Goal: Task Accomplishment & Management: Complete application form

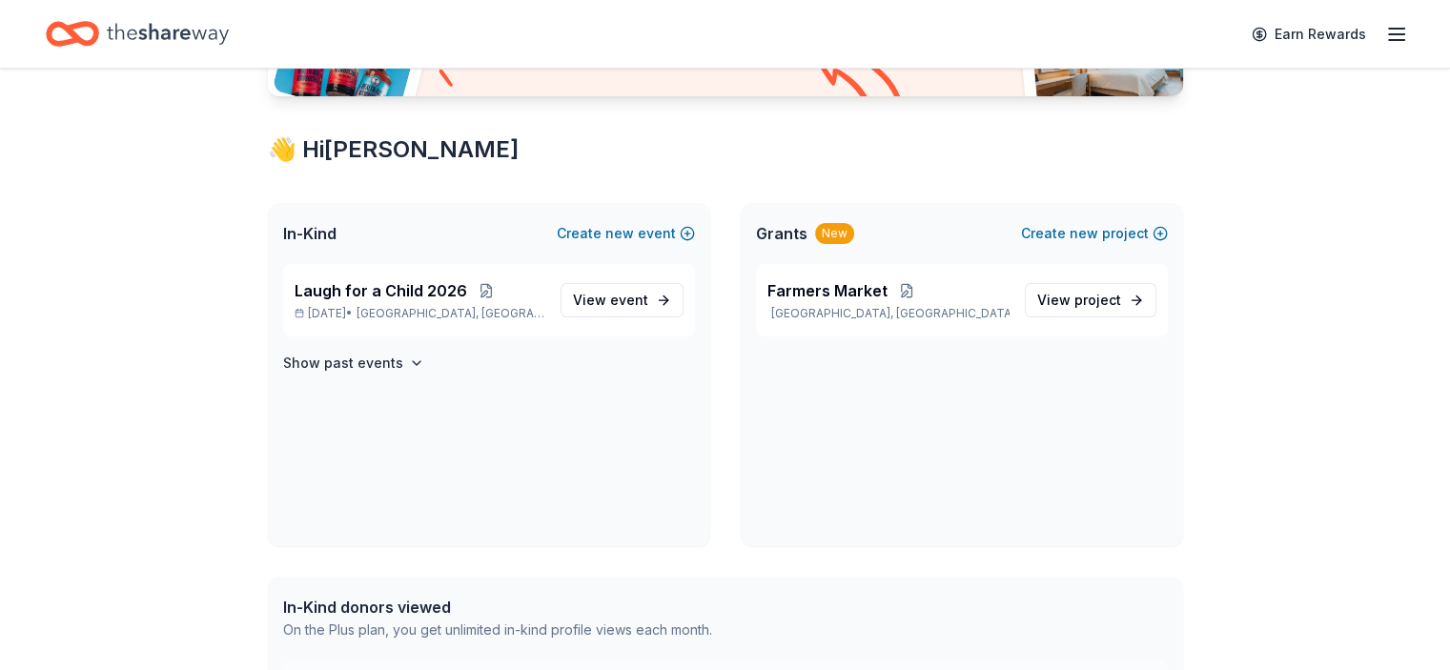
scroll to position [287, 0]
click at [642, 289] on span "View event" at bounding box center [610, 299] width 75 height 23
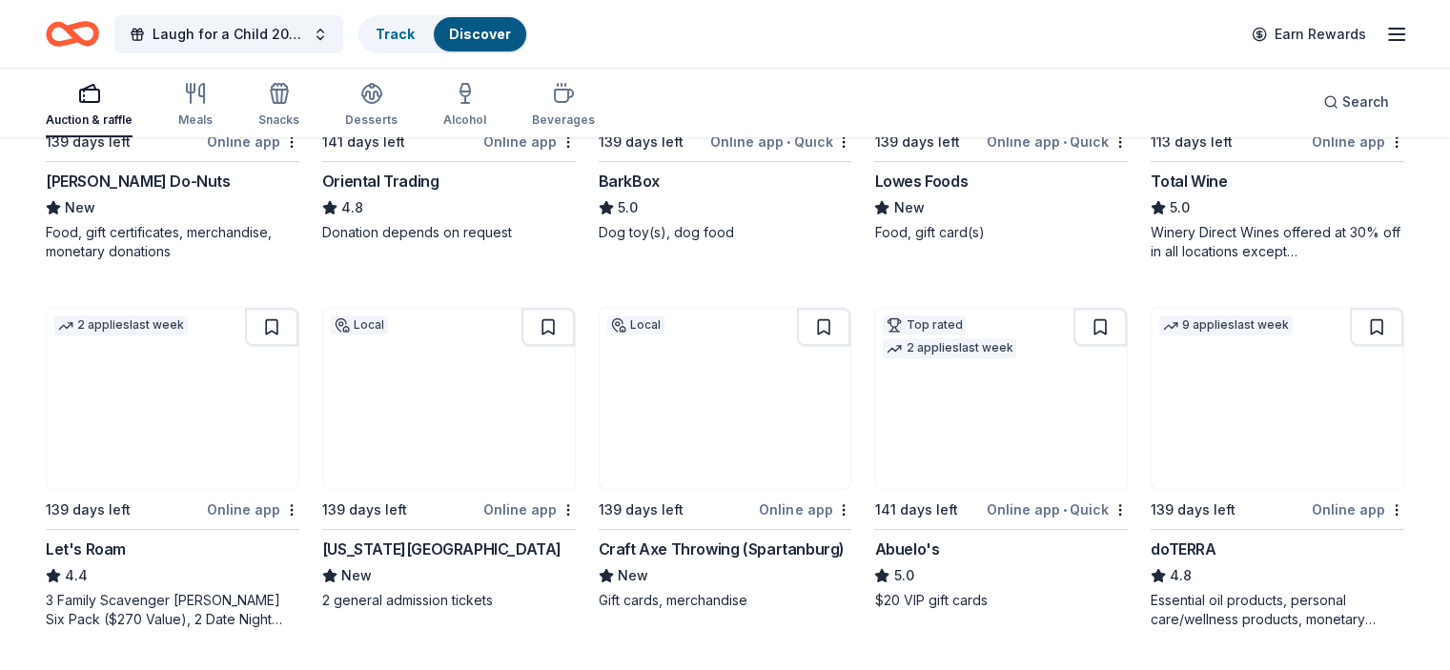
scroll to position [1119, 0]
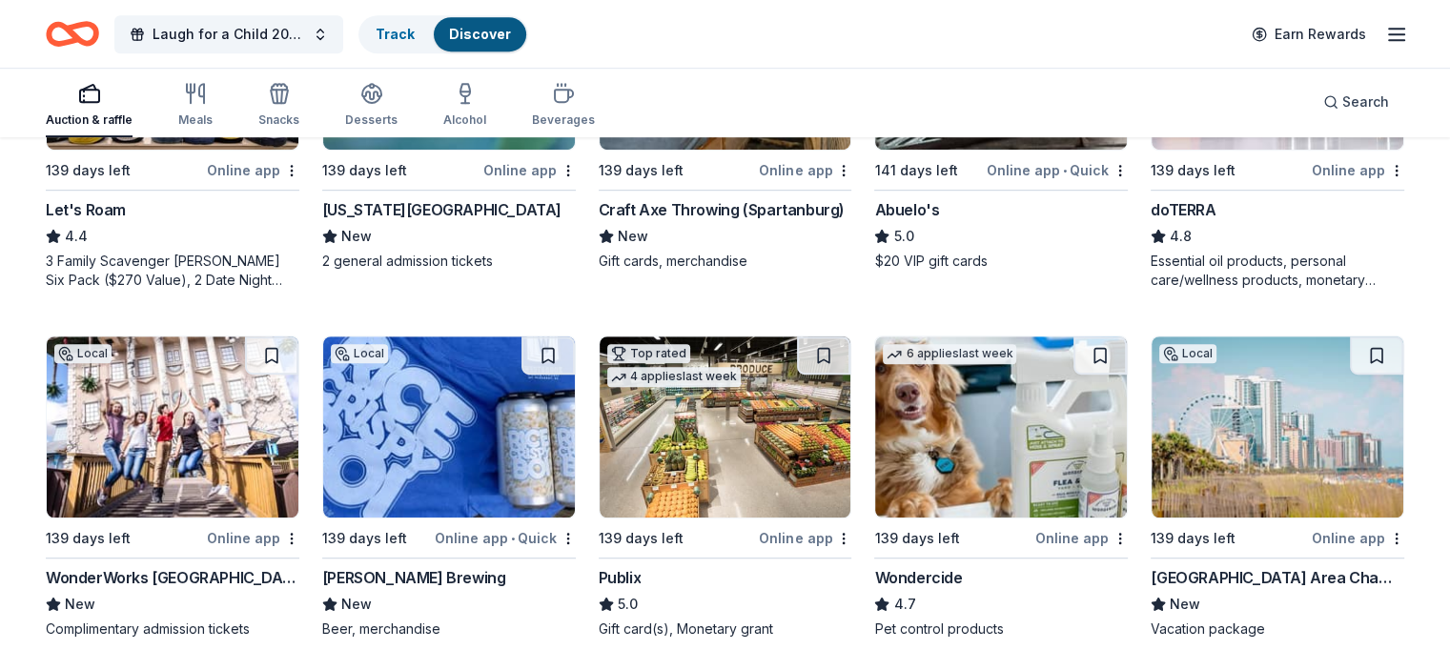
click at [946, 421] on img at bounding box center [1001, 426] width 252 height 181
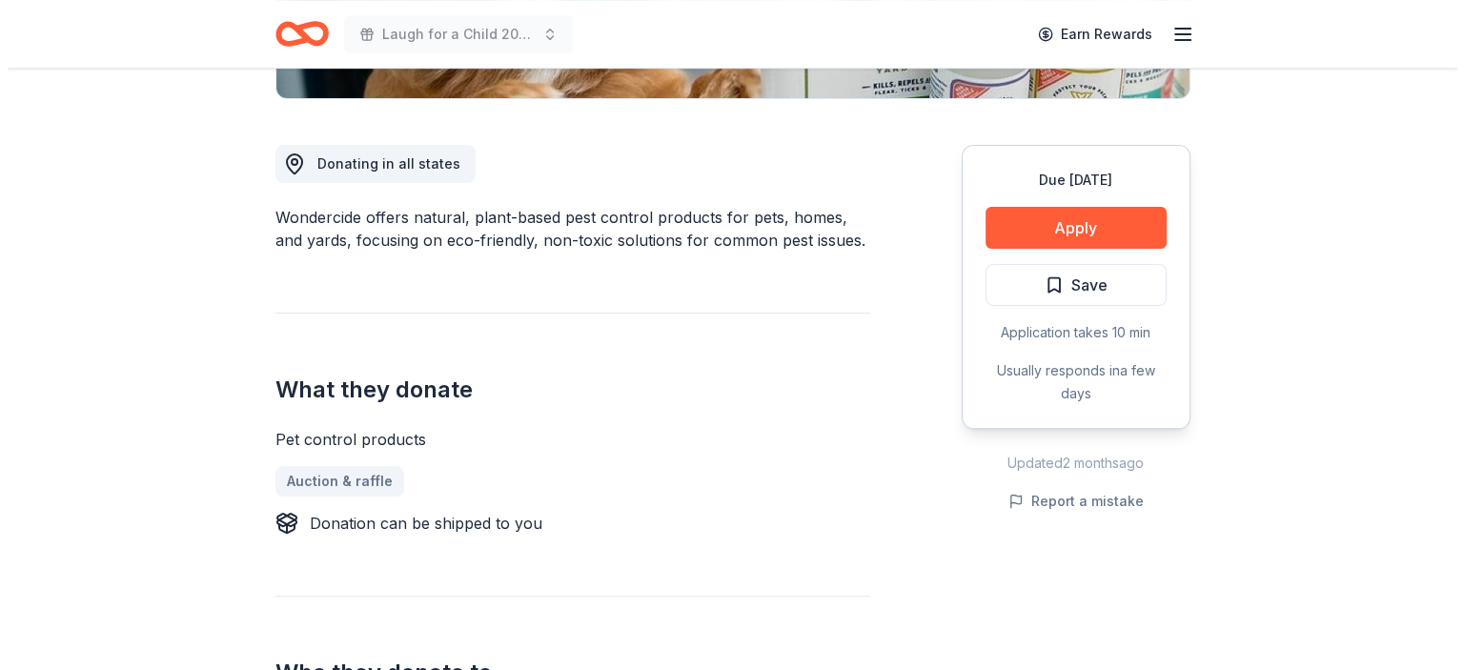
scroll to position [473, 0]
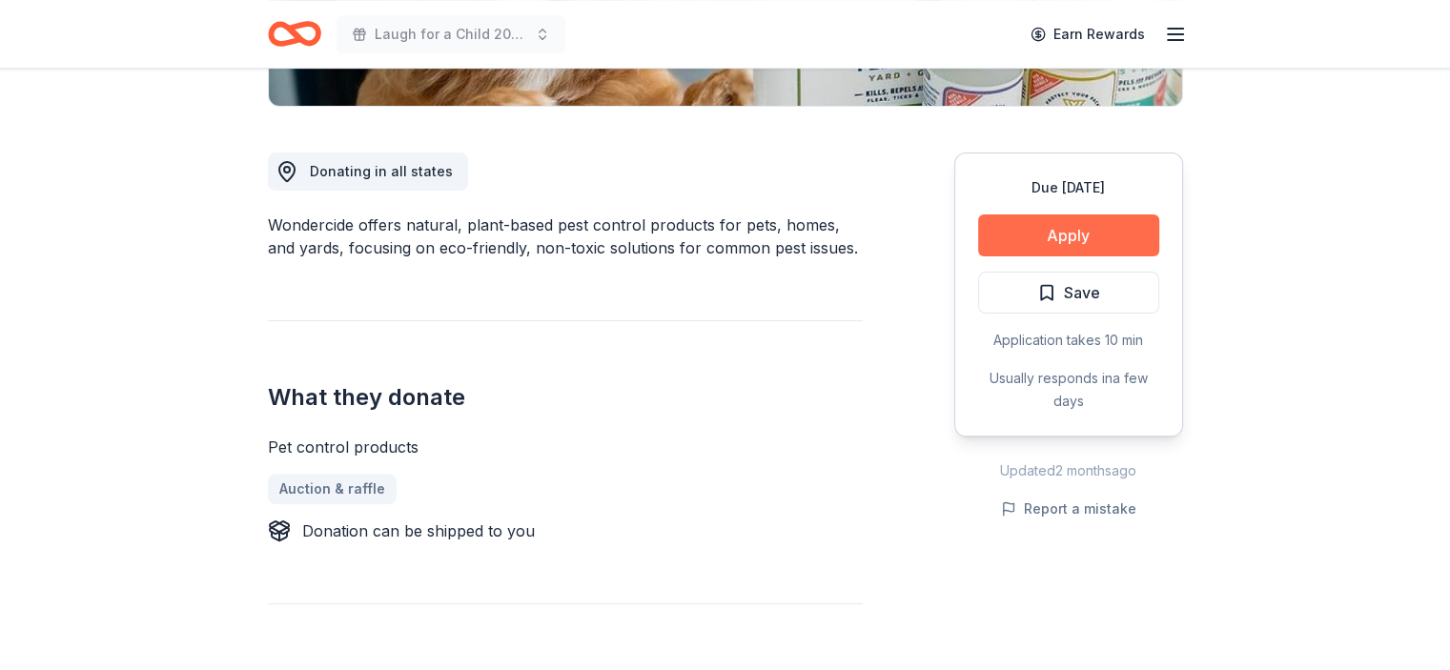
click at [1023, 246] on button "Apply" at bounding box center [1068, 235] width 181 height 42
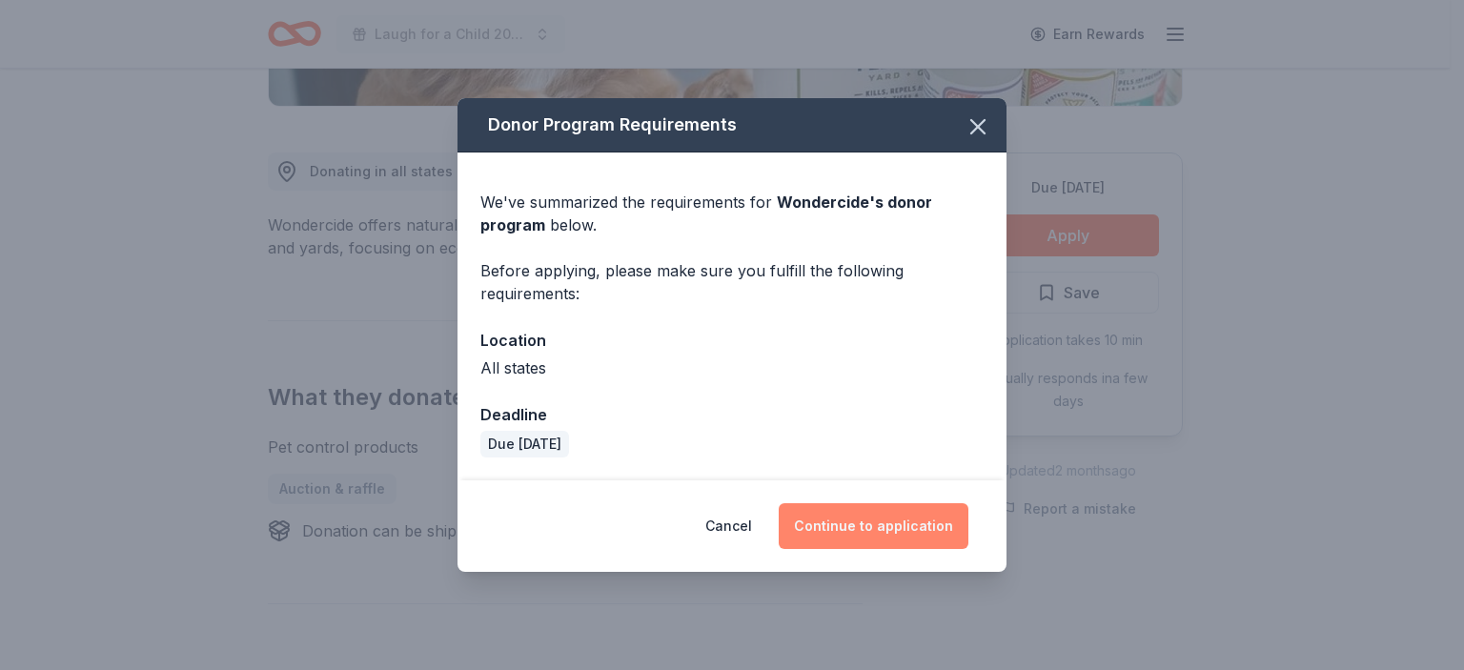
click at [853, 532] on button "Continue to application" at bounding box center [874, 526] width 190 height 46
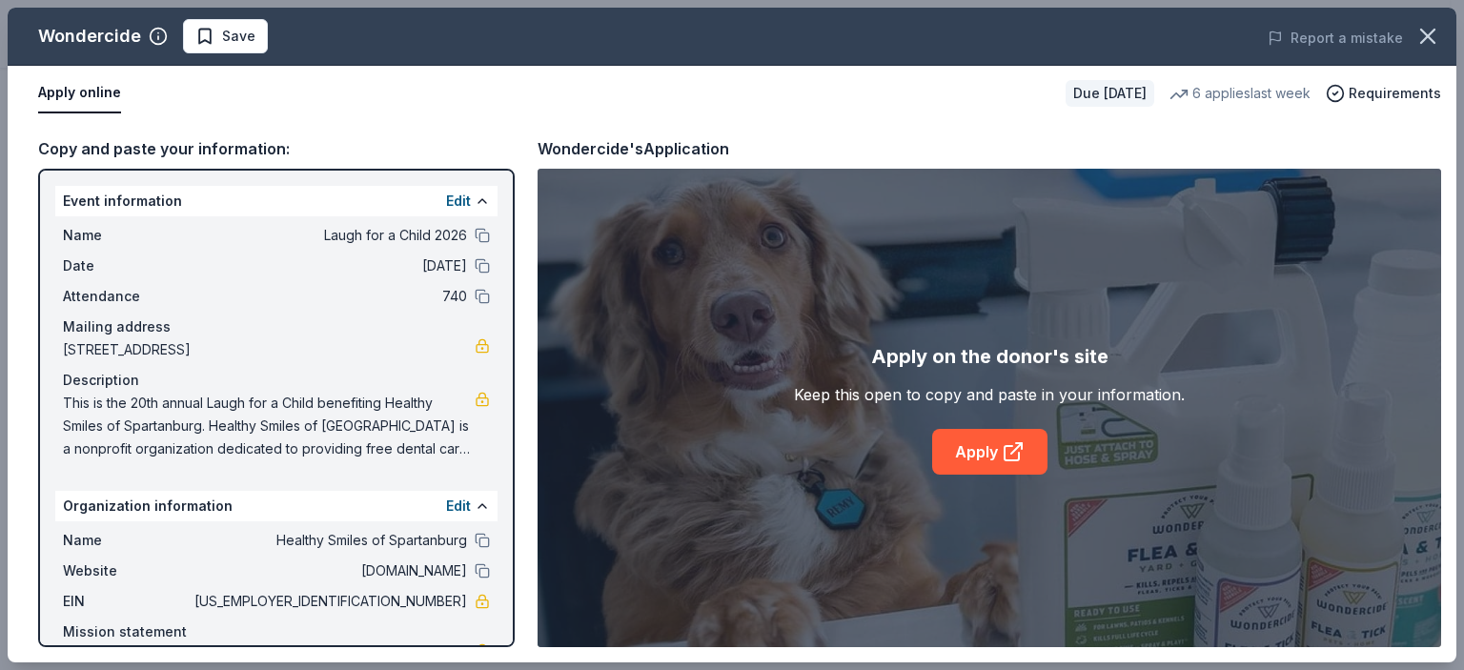
drag, startPoint x: 513, startPoint y: 312, endPoint x: 509, endPoint y: 373, distance: 61.1
click at [509, 373] on div "Event information Edit Name Laugh for a Child 2026 Date [DATE] Attendance 740 M…" at bounding box center [276, 408] width 477 height 478
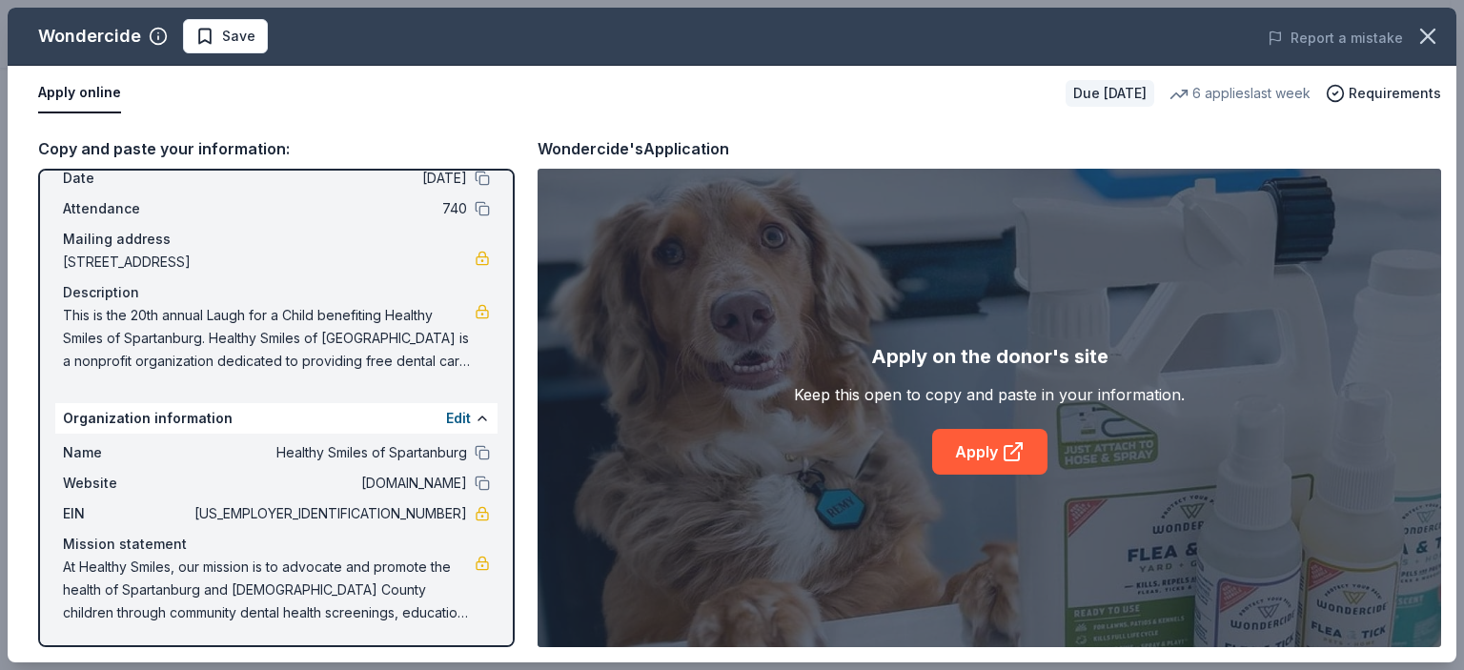
scroll to position [0, 0]
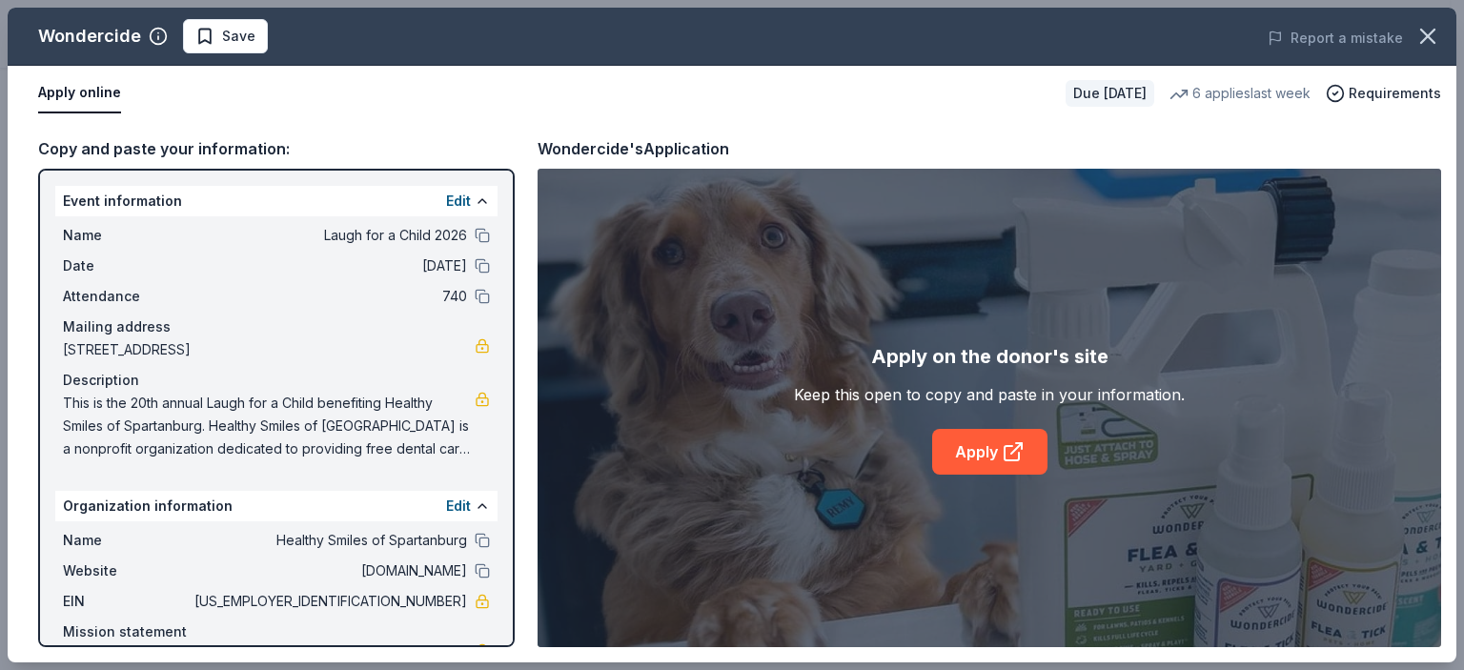
drag, startPoint x: 91, startPoint y: 89, endPoint x: 133, endPoint y: 110, distance: 46.9
click at [91, 89] on button "Apply online" at bounding box center [79, 93] width 83 height 40
click at [103, 96] on button "Apply online" at bounding box center [79, 93] width 83 height 40
click at [63, 97] on button "Apply online" at bounding box center [79, 93] width 83 height 40
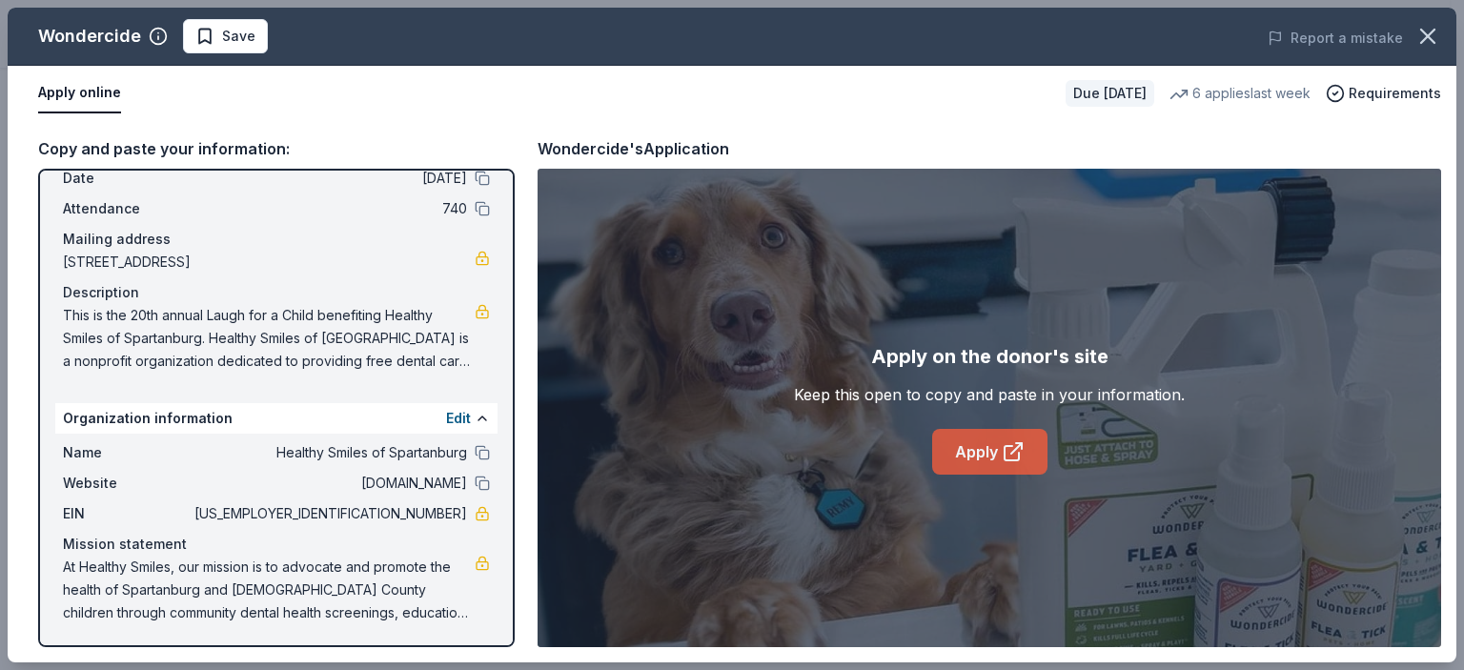
click at [961, 456] on link "Apply" at bounding box center [989, 452] width 115 height 46
